Goal: Navigation & Orientation: Find specific page/section

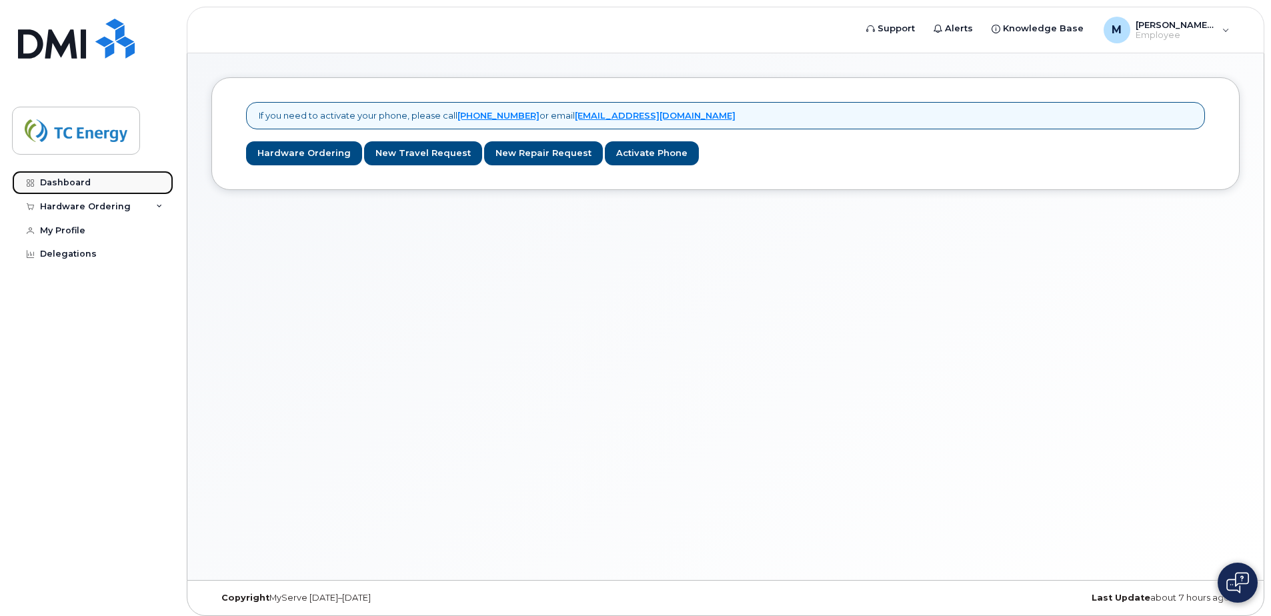
click at [78, 186] on div "Dashboard" at bounding box center [65, 182] width 51 height 11
click at [63, 181] on div "Dashboard" at bounding box center [65, 182] width 51 height 11
click at [159, 207] on icon at bounding box center [159, 206] width 7 height 7
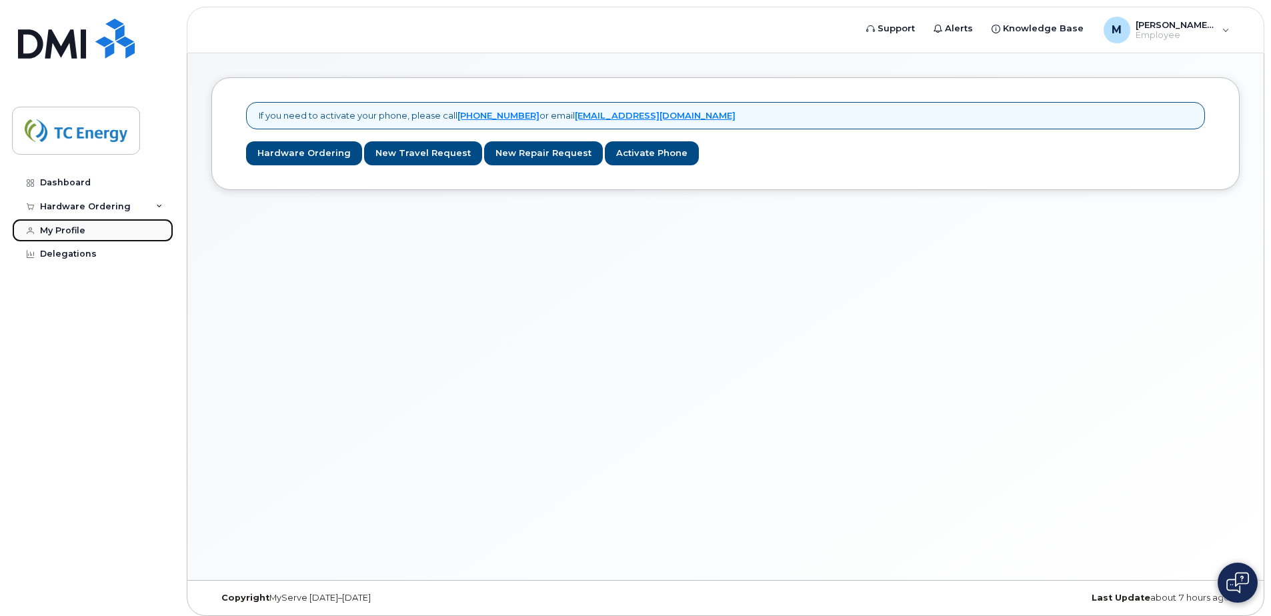
click at [75, 235] on div "My Profile" at bounding box center [62, 230] width 45 height 11
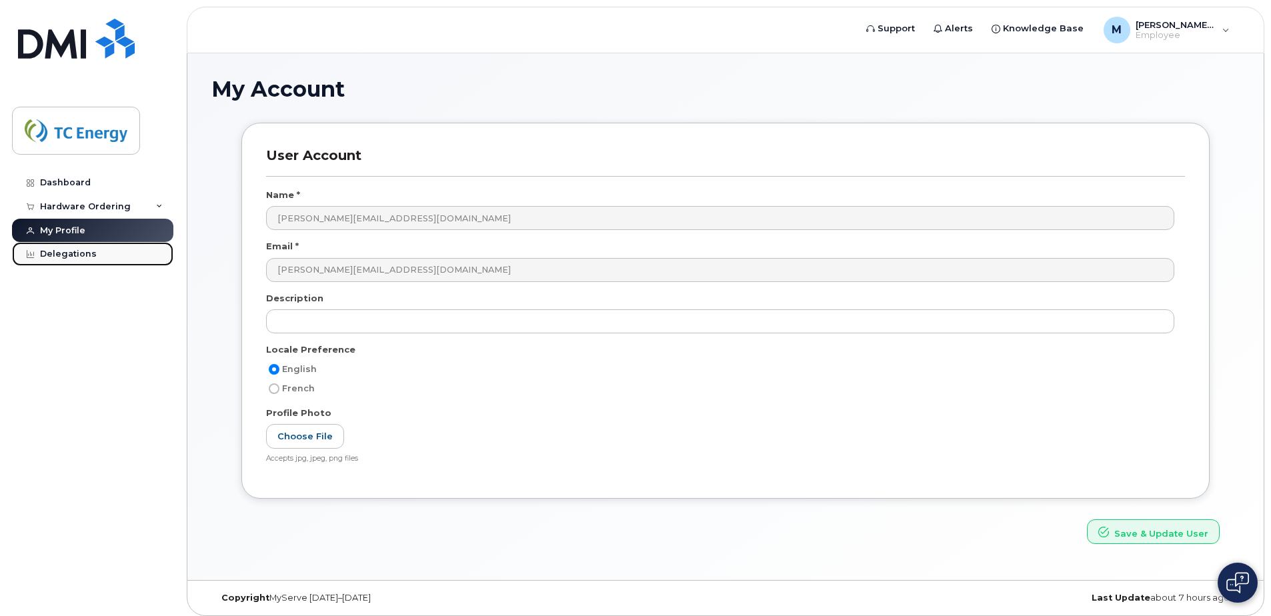
click at [73, 257] on div "Delegations" at bounding box center [68, 254] width 57 height 11
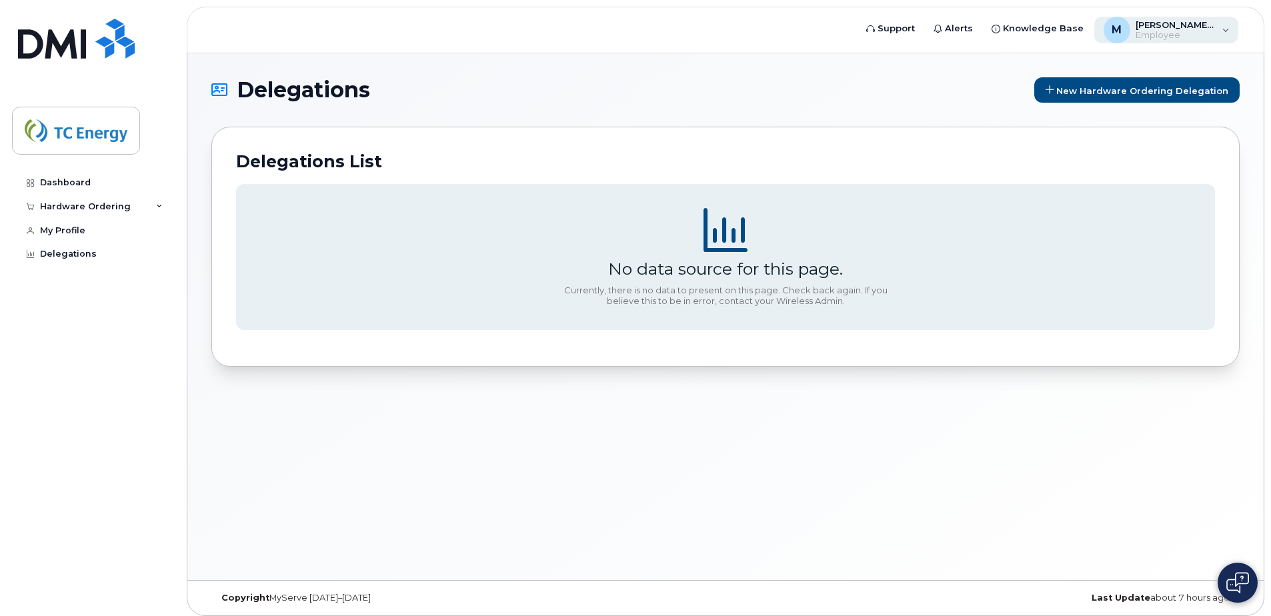
click at [1226, 31] on div "M michael_campbell@tcenergy.com Employee" at bounding box center [1166, 30] width 145 height 27
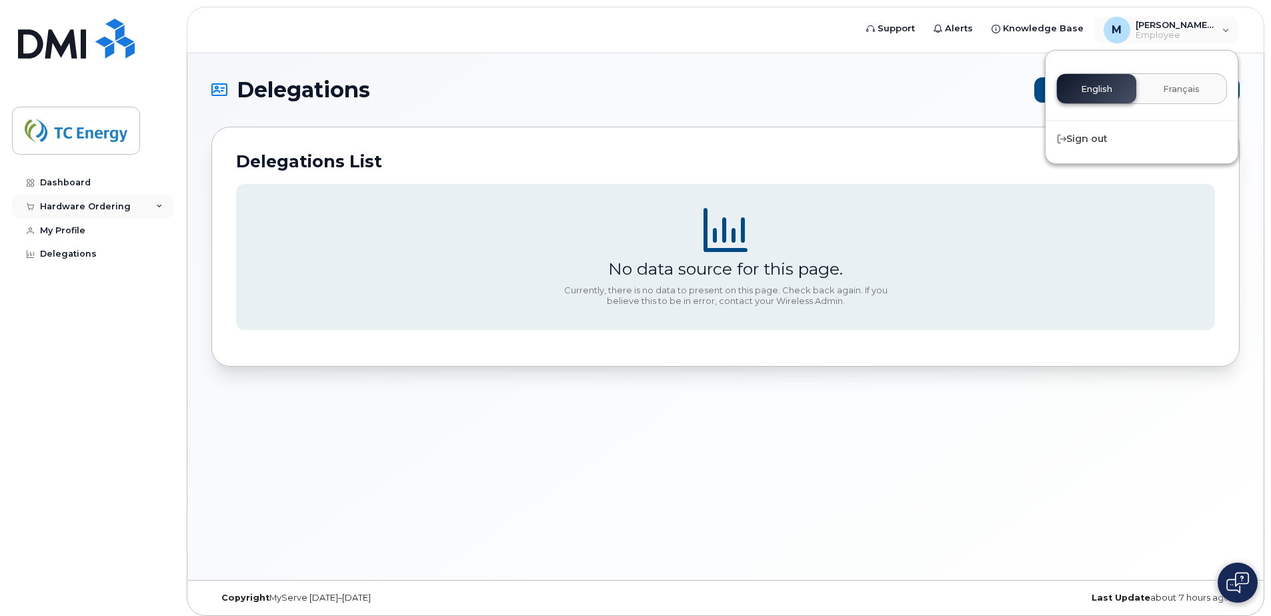
click at [162, 207] on icon at bounding box center [159, 206] width 7 height 7
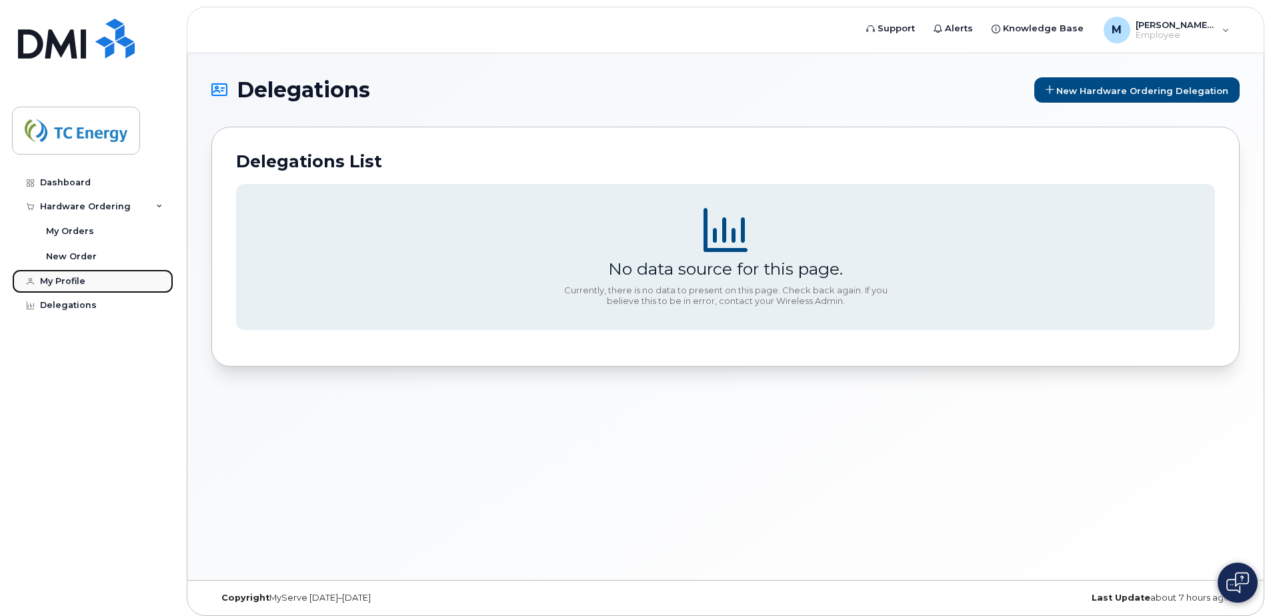
click at [73, 278] on div "My Profile" at bounding box center [62, 281] width 45 height 11
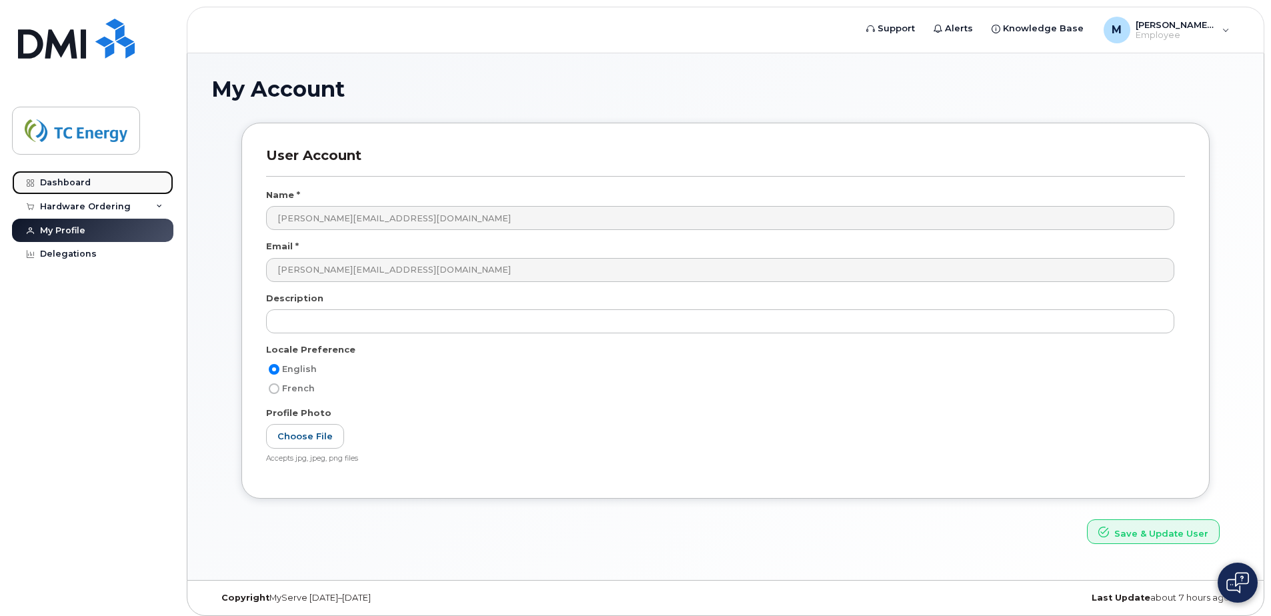
click at [76, 184] on div "Dashboard" at bounding box center [65, 182] width 51 height 11
